Goal: Task Accomplishment & Management: Use online tool/utility

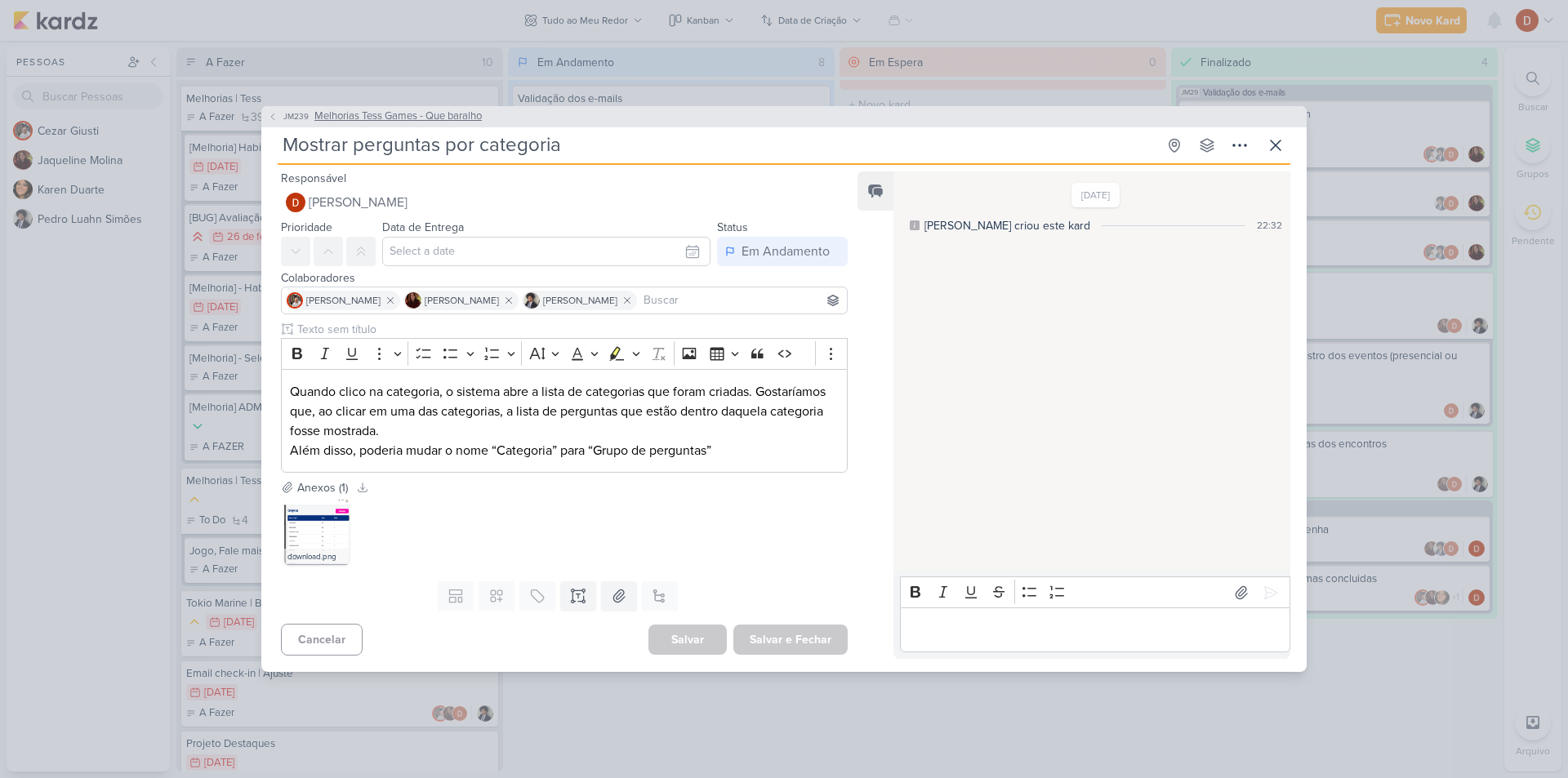
click at [294, 120] on span "JM239" at bounding box center [296, 116] width 31 height 12
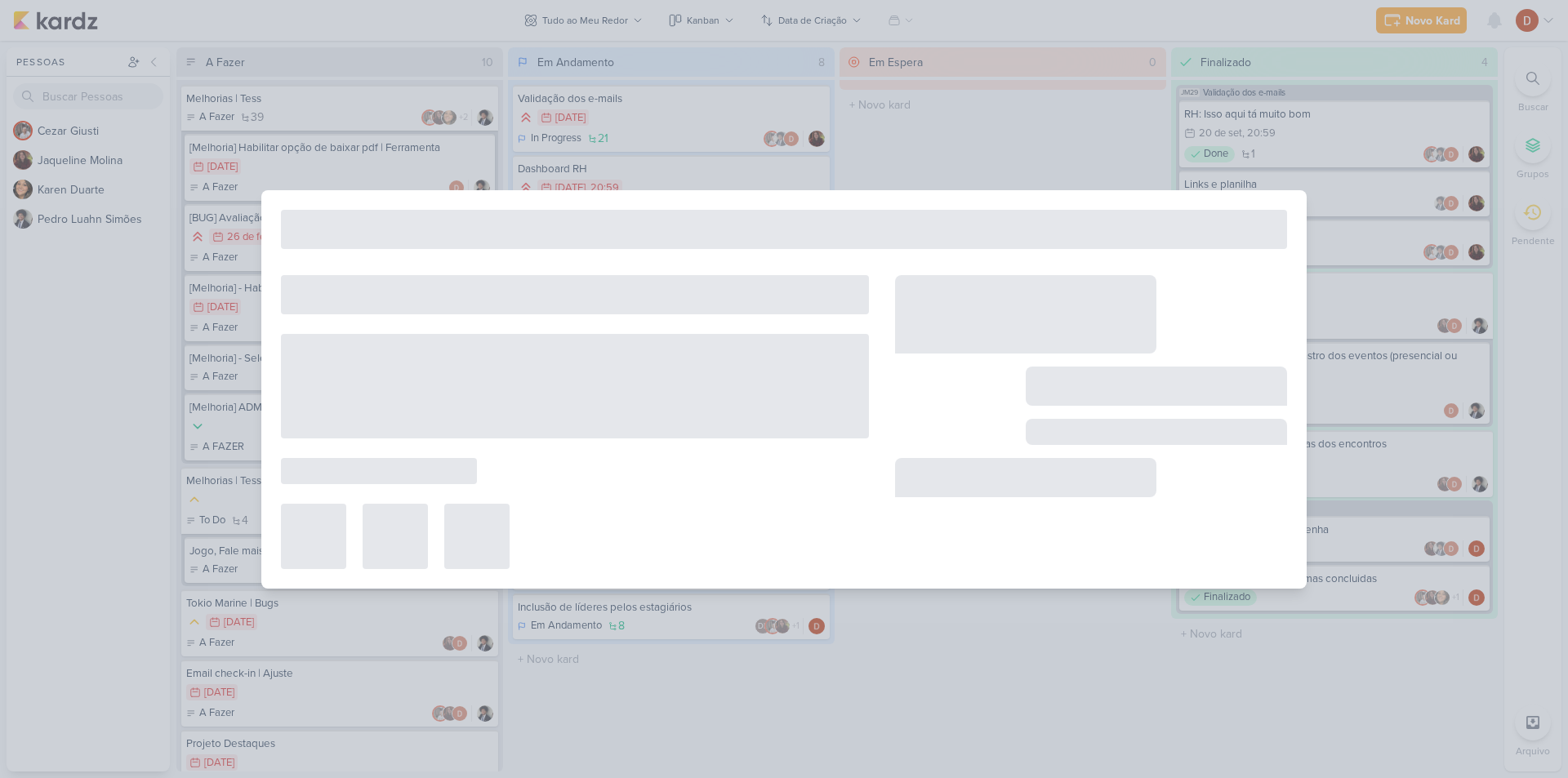
type input "Melhorias Tess Games - Que baralho"
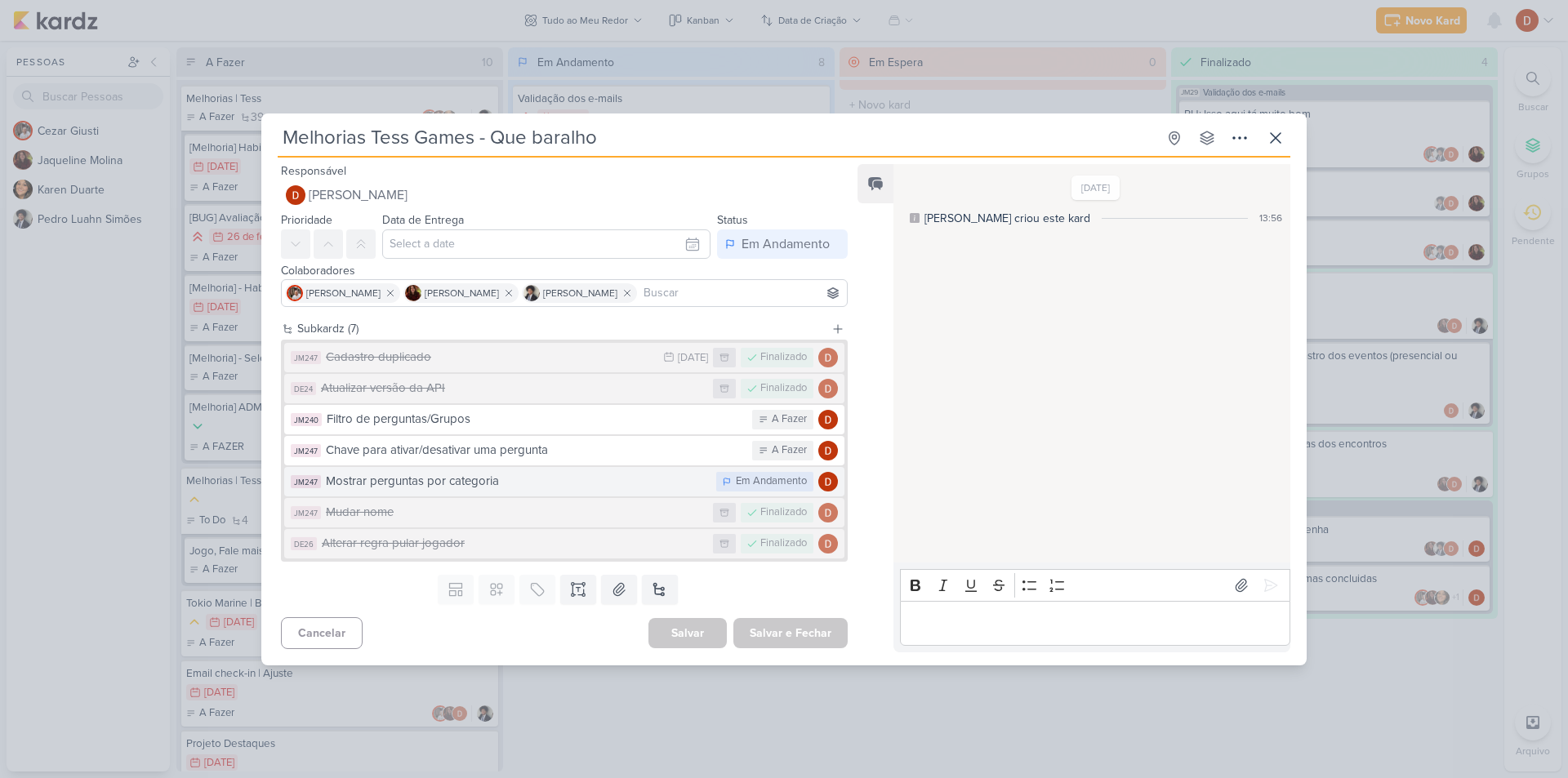
click at [391, 480] on div "Mostrar perguntas por categoria" at bounding box center [516, 481] width 382 height 19
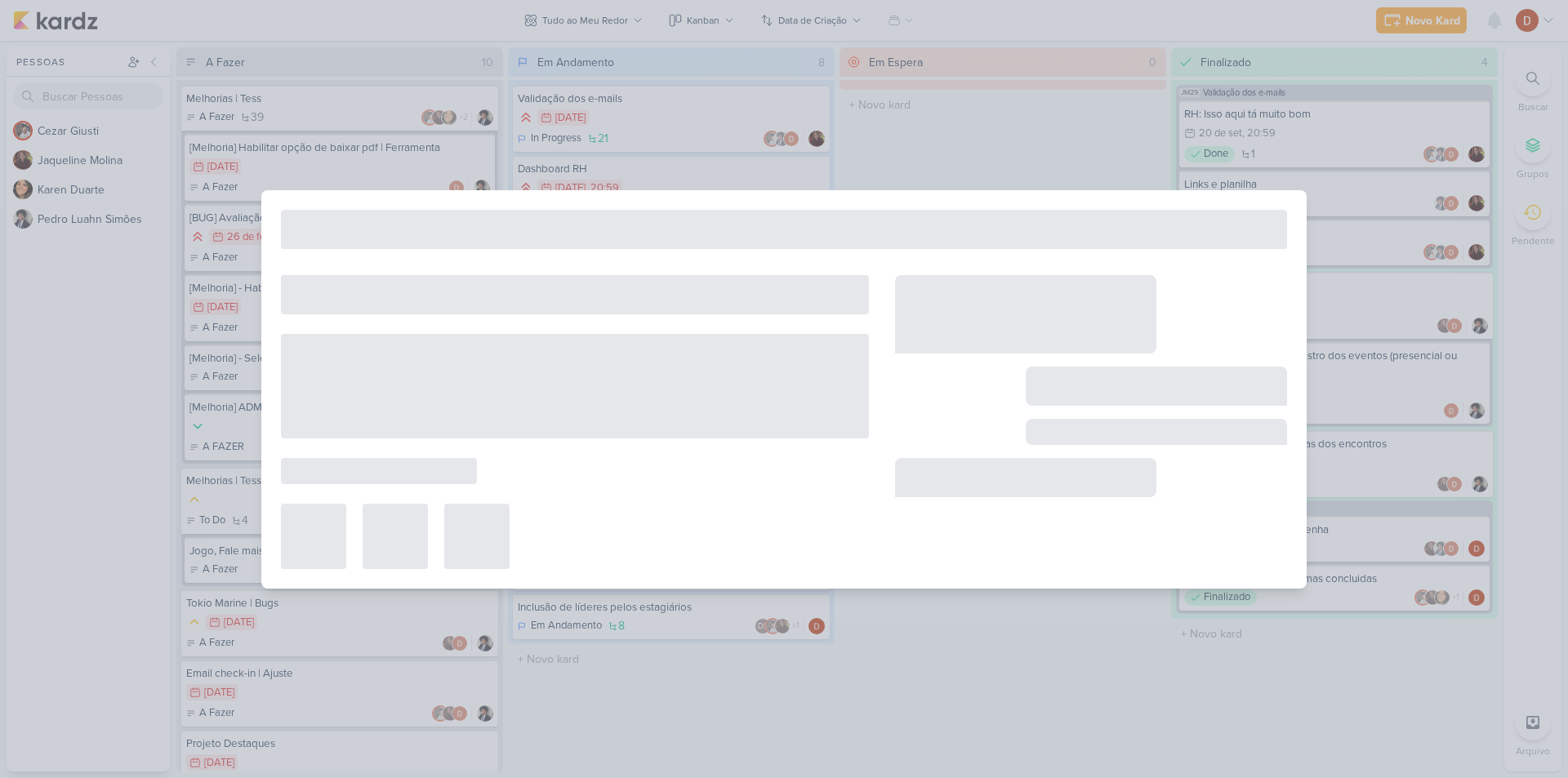
type input "Mostrar perguntas por categoria"
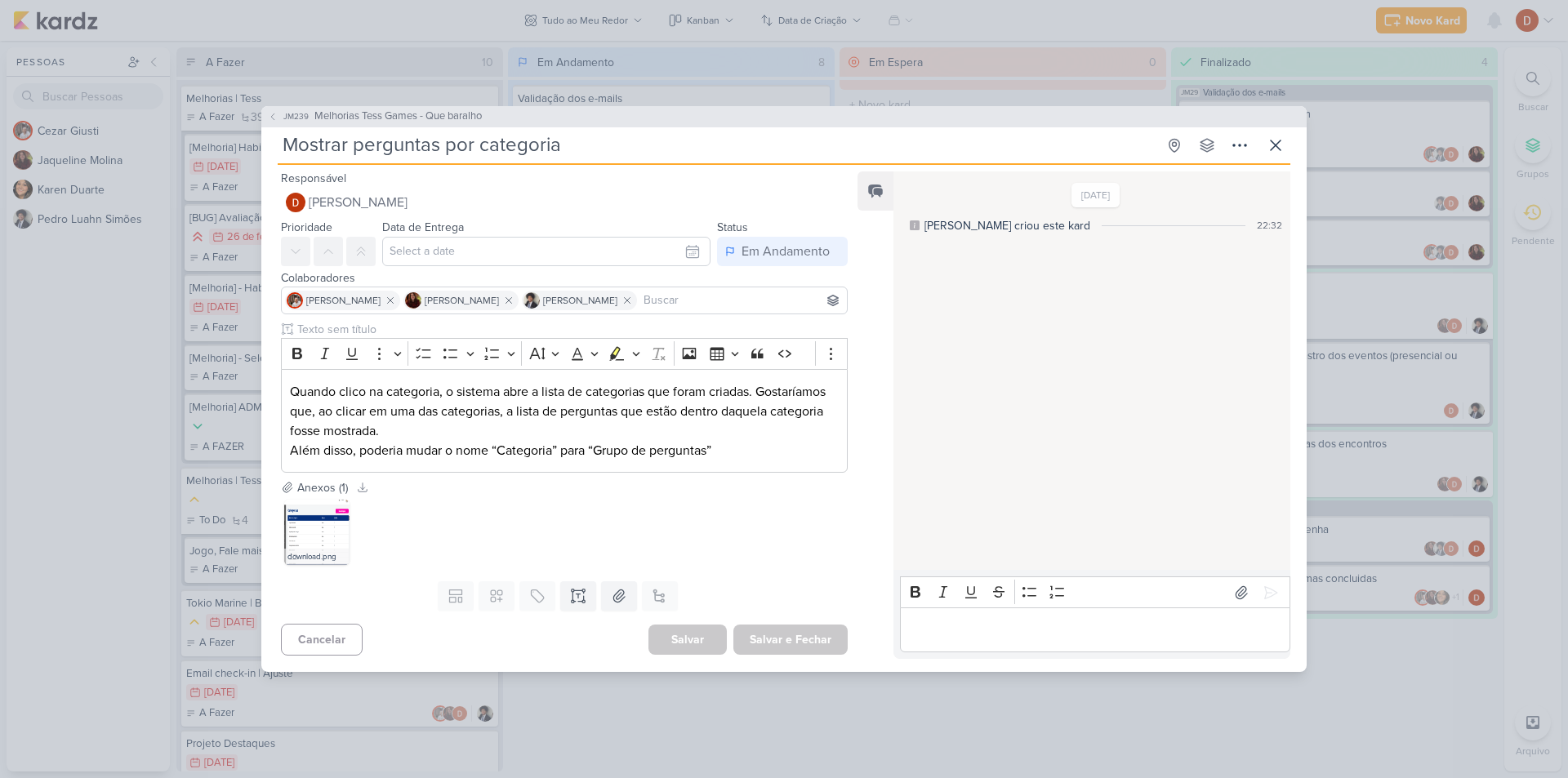
click at [945, 207] on div "[DATE] [PERSON_NAME] criou este kard 22:32" at bounding box center [1095, 208] width 379 height 51
click at [308, 530] on img at bounding box center [316, 531] width 66 height 65
click at [276, 116] on icon at bounding box center [273, 116] width 10 height 10
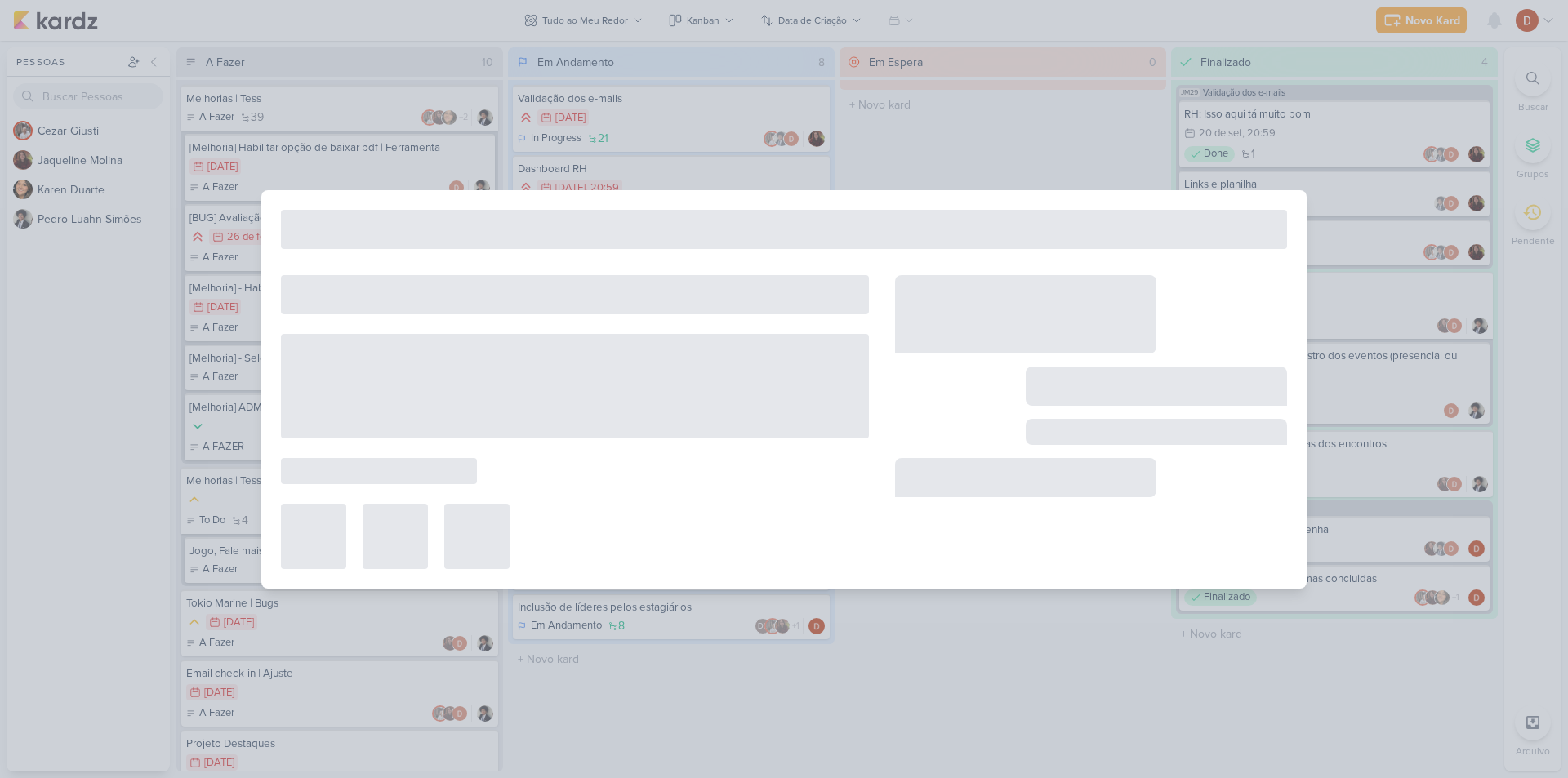
type input "Melhorias Tess Games - Que baralho"
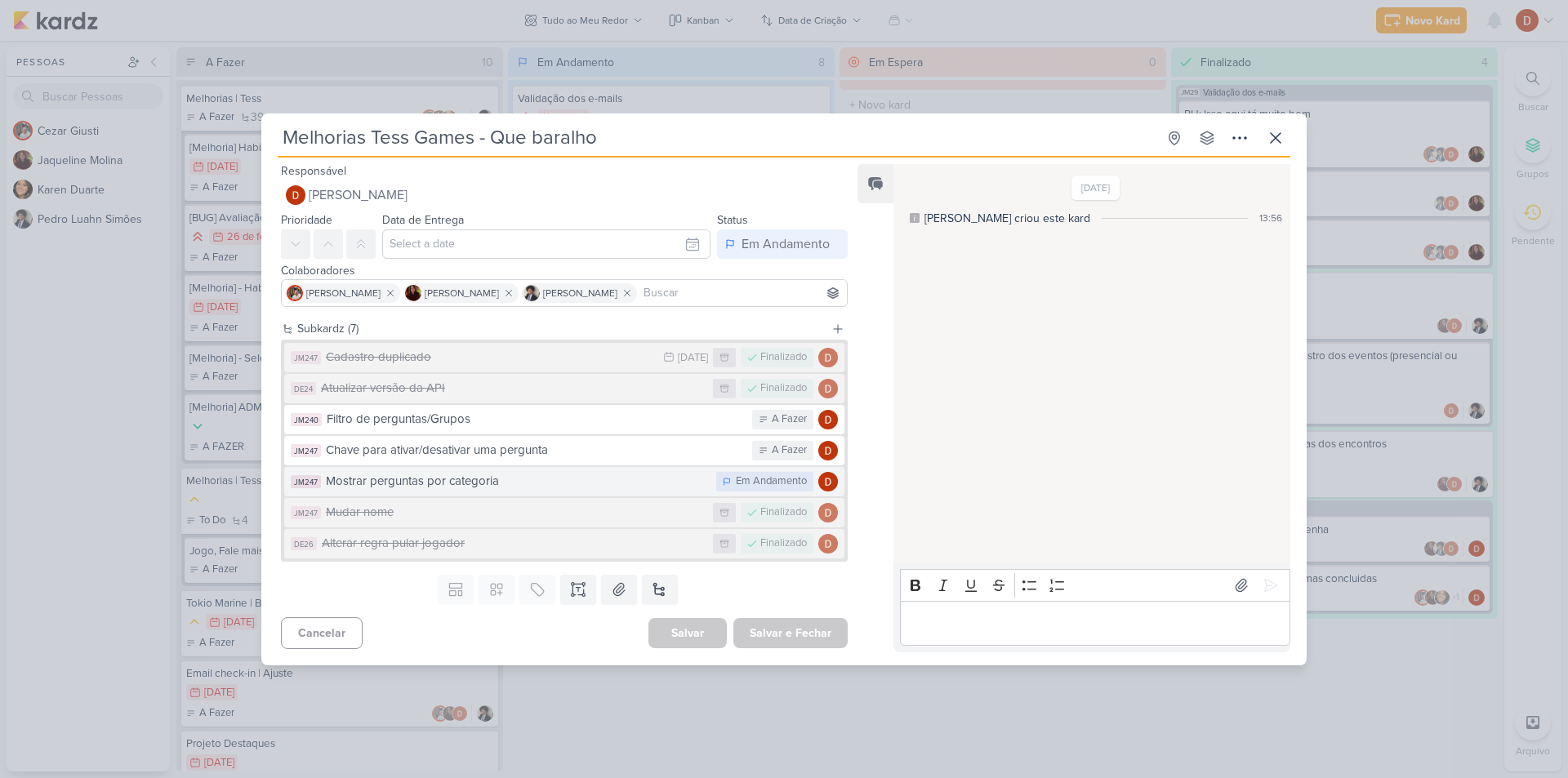
click at [448, 473] on div "Mostrar perguntas por categoria" at bounding box center [516, 481] width 382 height 19
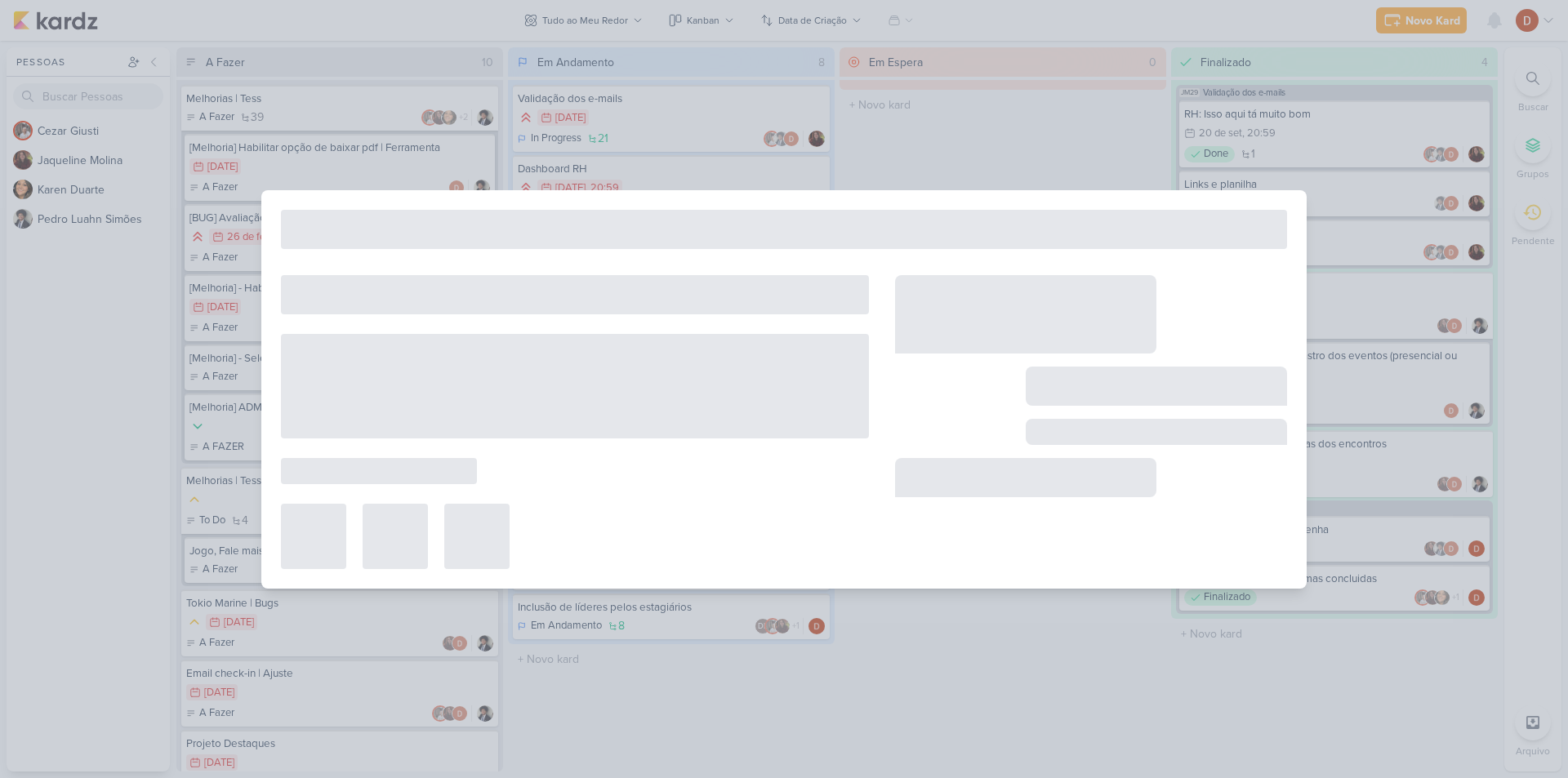
type input "Mostrar perguntas por categoria"
